Goal: Information Seeking & Learning: Learn about a topic

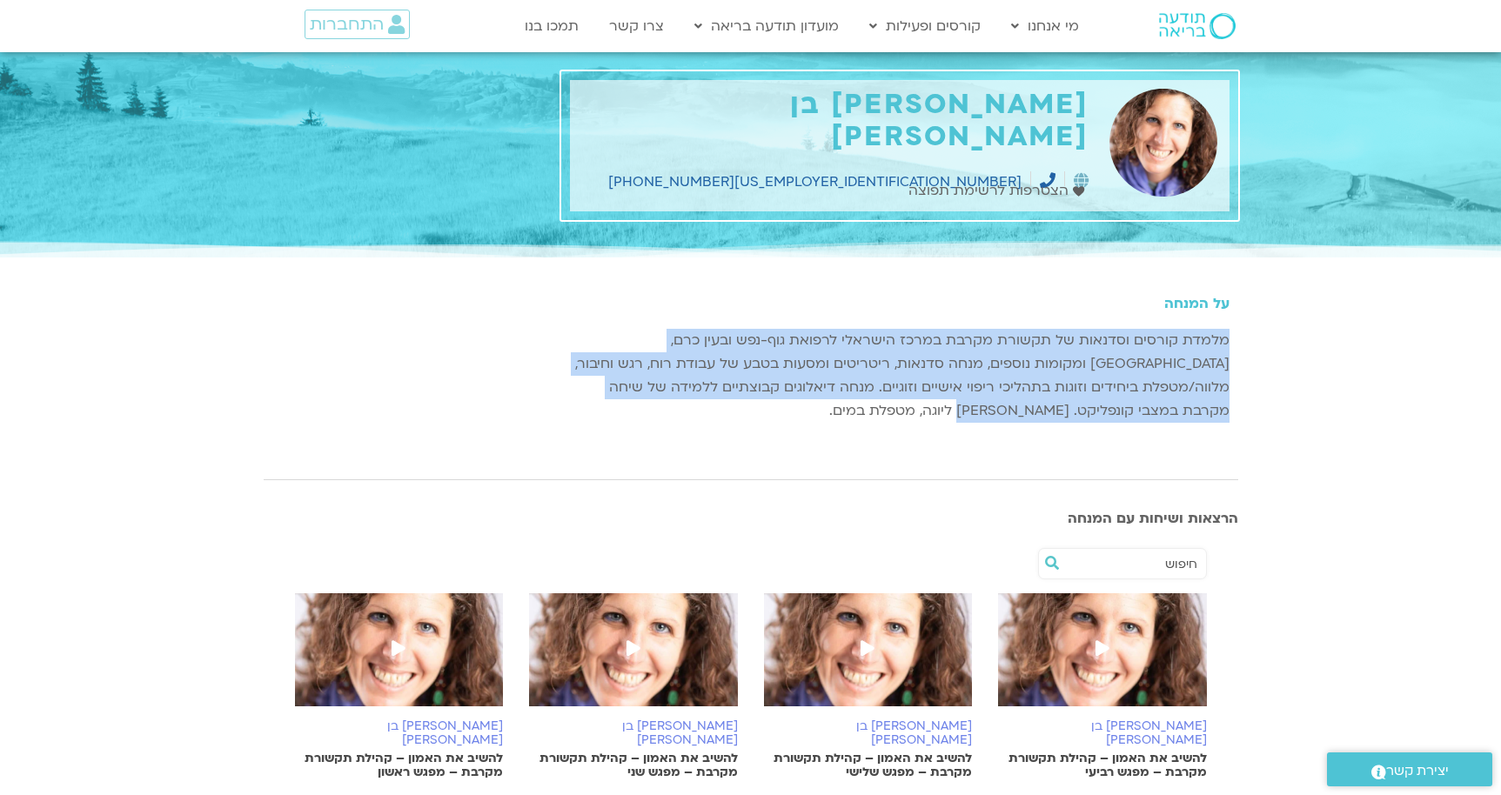
click at [1182, 26] on img at bounding box center [1197, 26] width 77 height 26
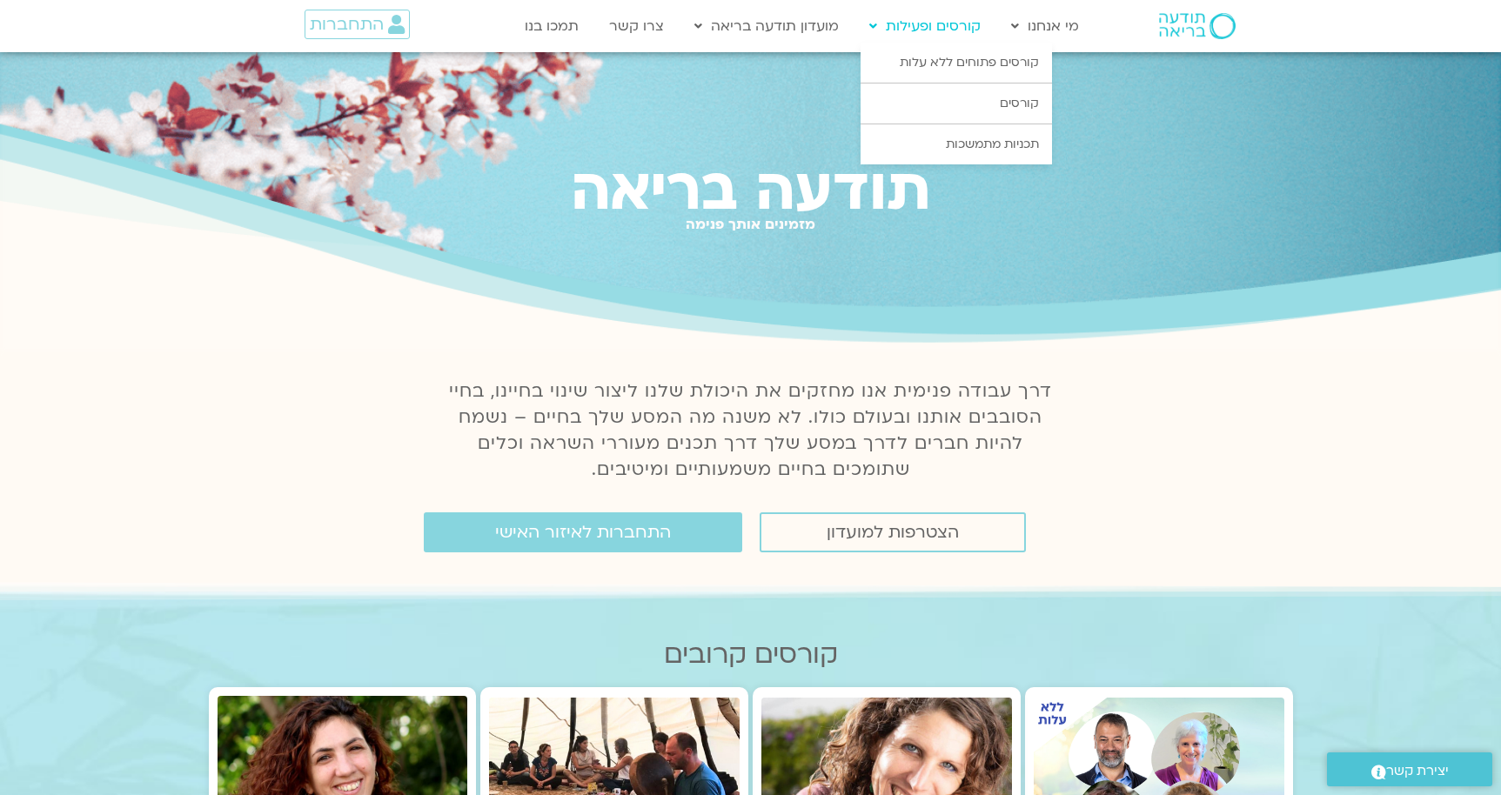
click at [926, 30] on link "קורסים ופעילות" at bounding box center [925, 26] width 129 height 33
click at [942, 30] on link "קורסים ופעילות" at bounding box center [925, 26] width 129 height 33
click at [928, 56] on link "קורסים פתוחים ללא עלות" at bounding box center [956, 63] width 191 height 40
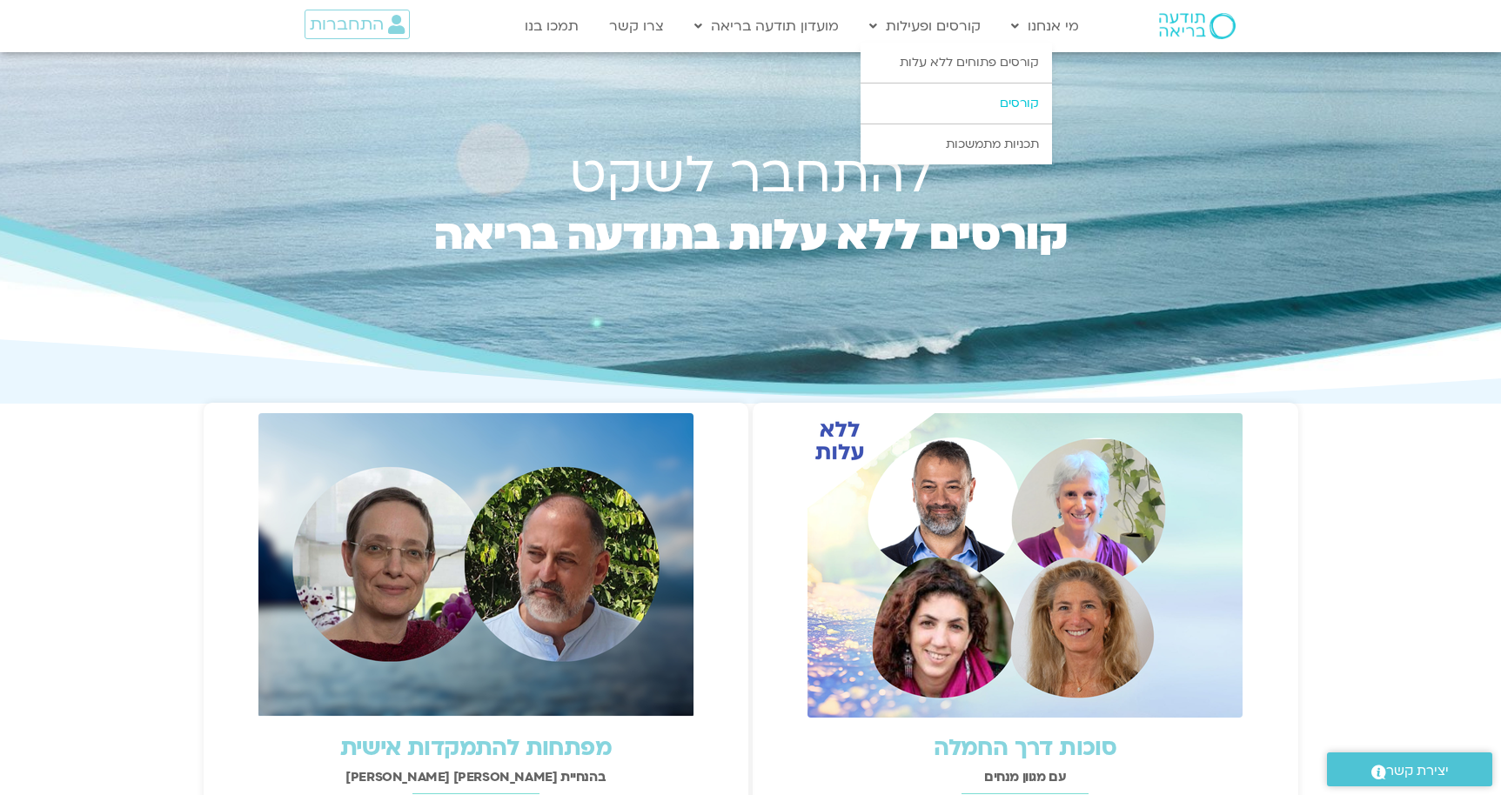
click at [992, 105] on link "קורסים" at bounding box center [956, 104] width 191 height 40
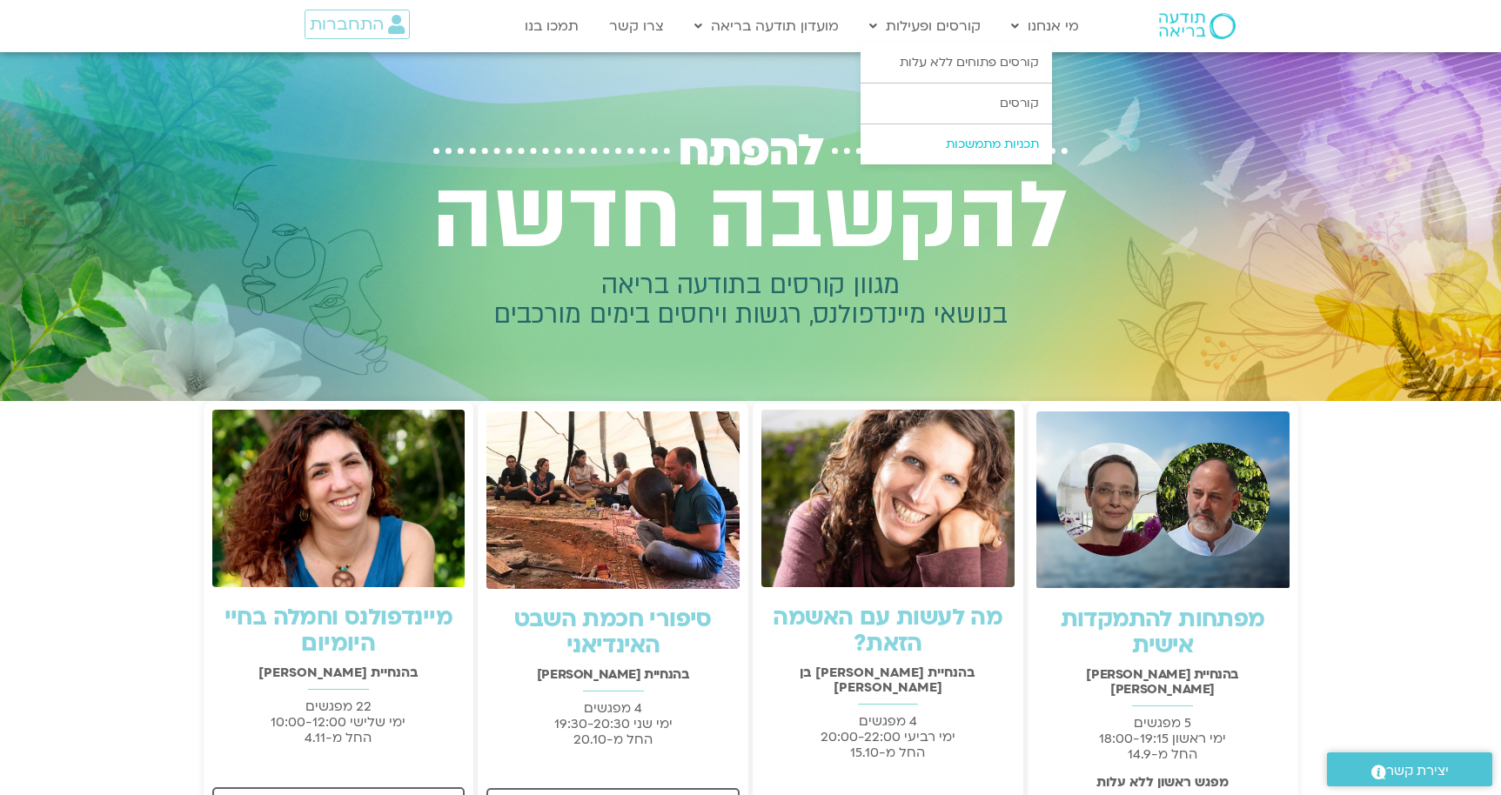
click at [966, 151] on link "תכניות מתמשכות" at bounding box center [956, 144] width 191 height 40
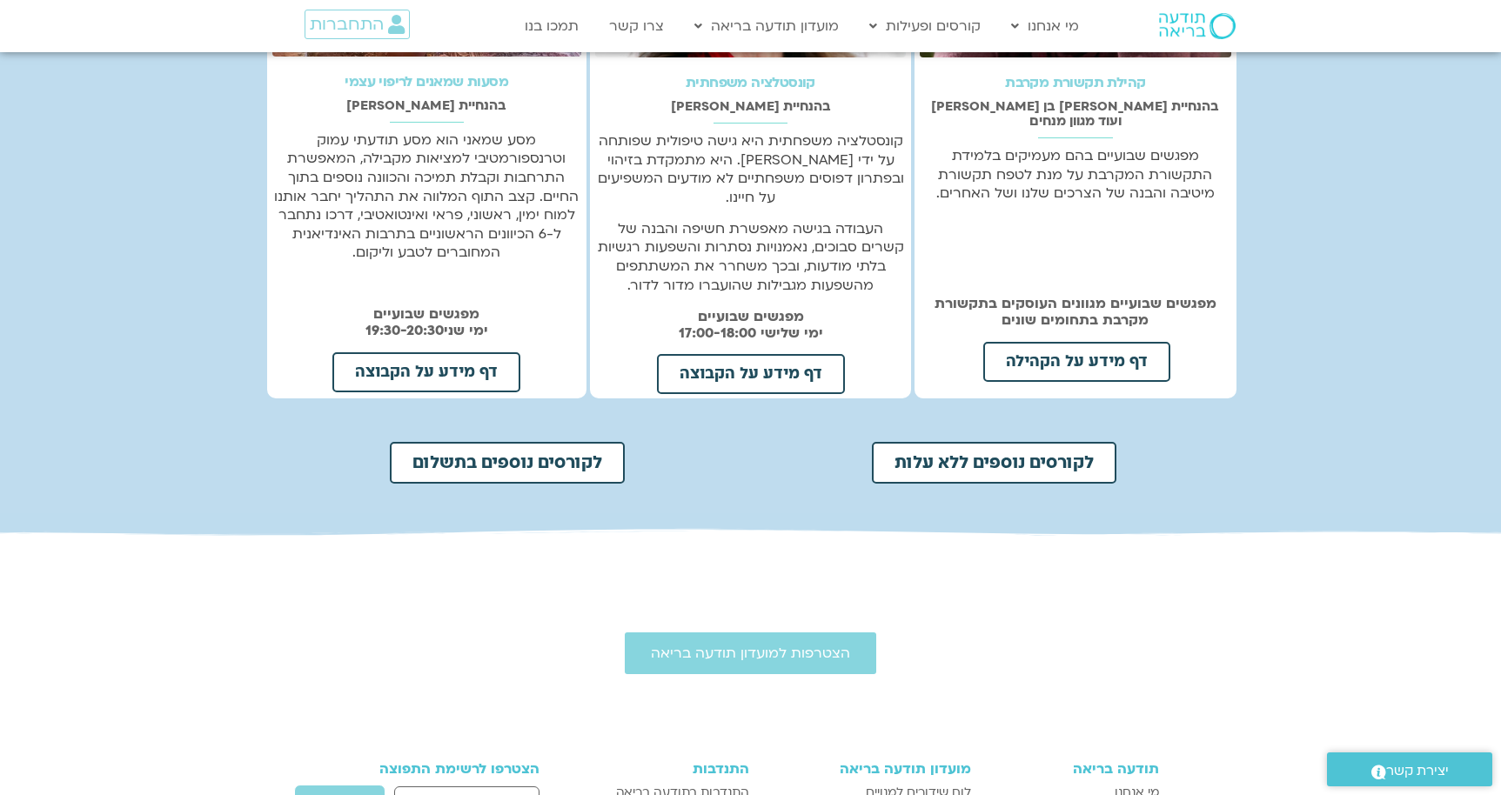
scroll to position [592, 0]
click at [567, 473] on link "לקורסים נוספים בתשלום" at bounding box center [507, 464] width 235 height 42
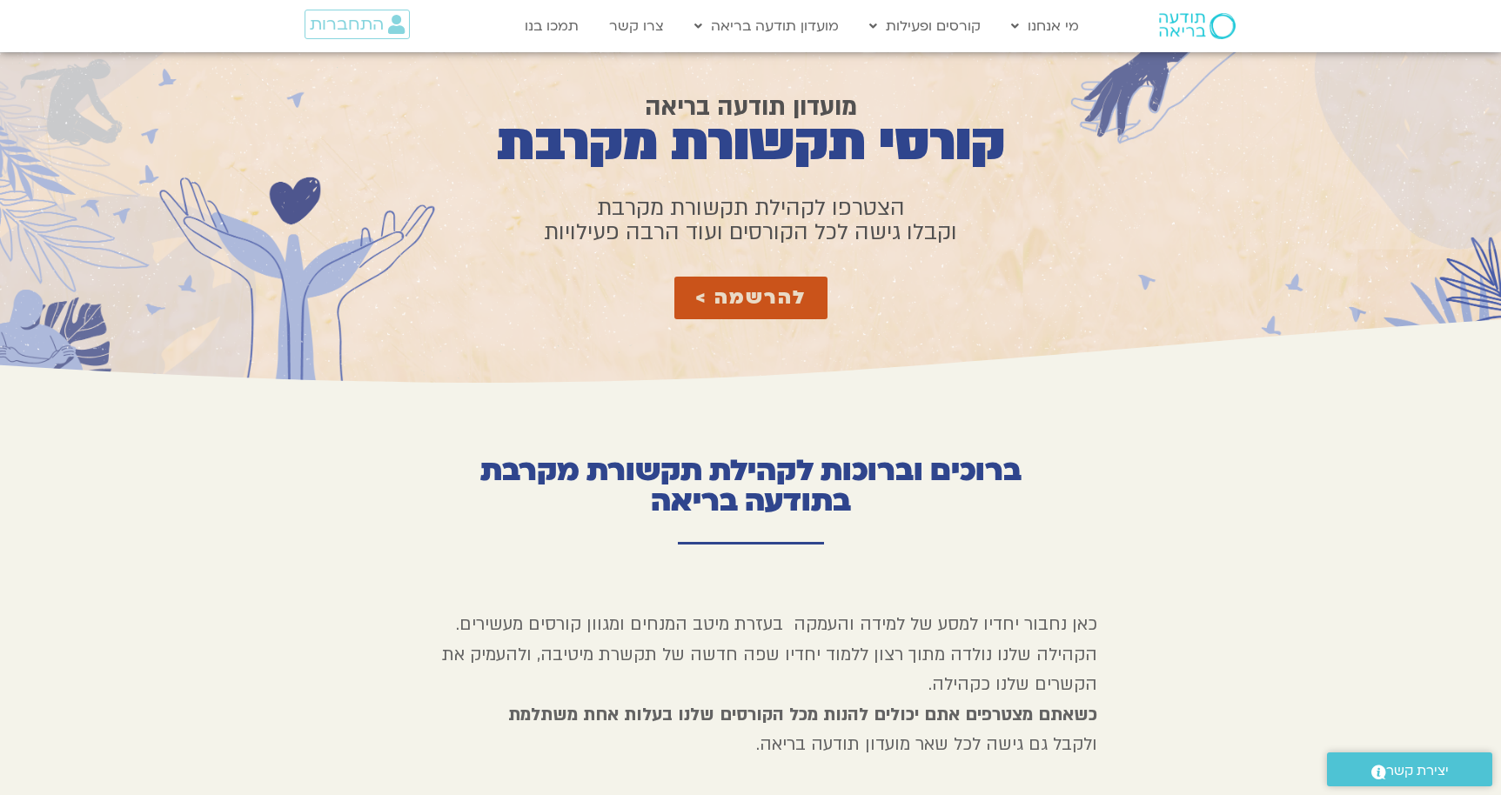
click at [1167, 20] on img at bounding box center [1197, 26] width 77 height 26
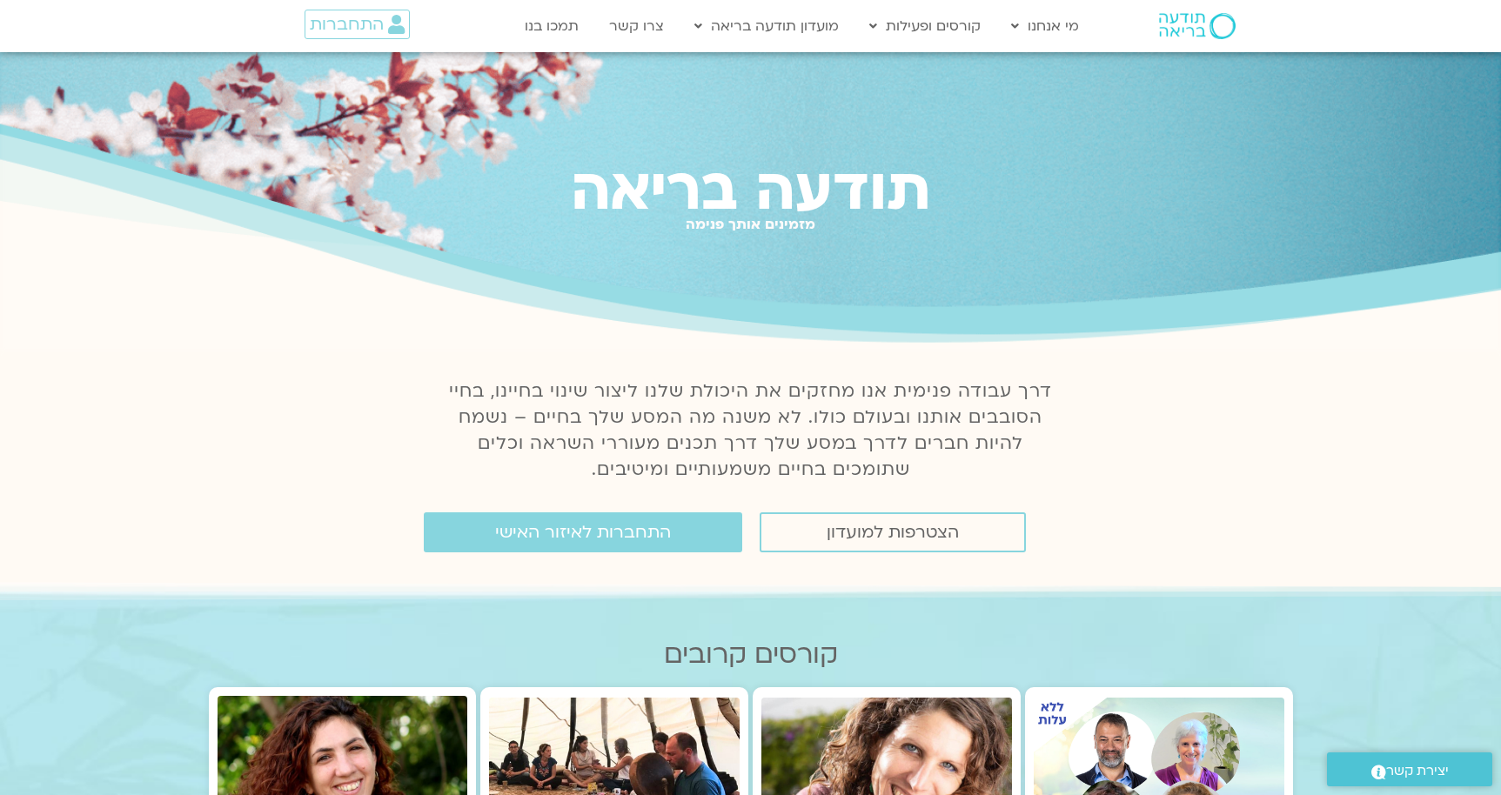
scroll to position [35, 0]
